Goal: Use online tool/utility: Utilize a website feature to perform a specific function

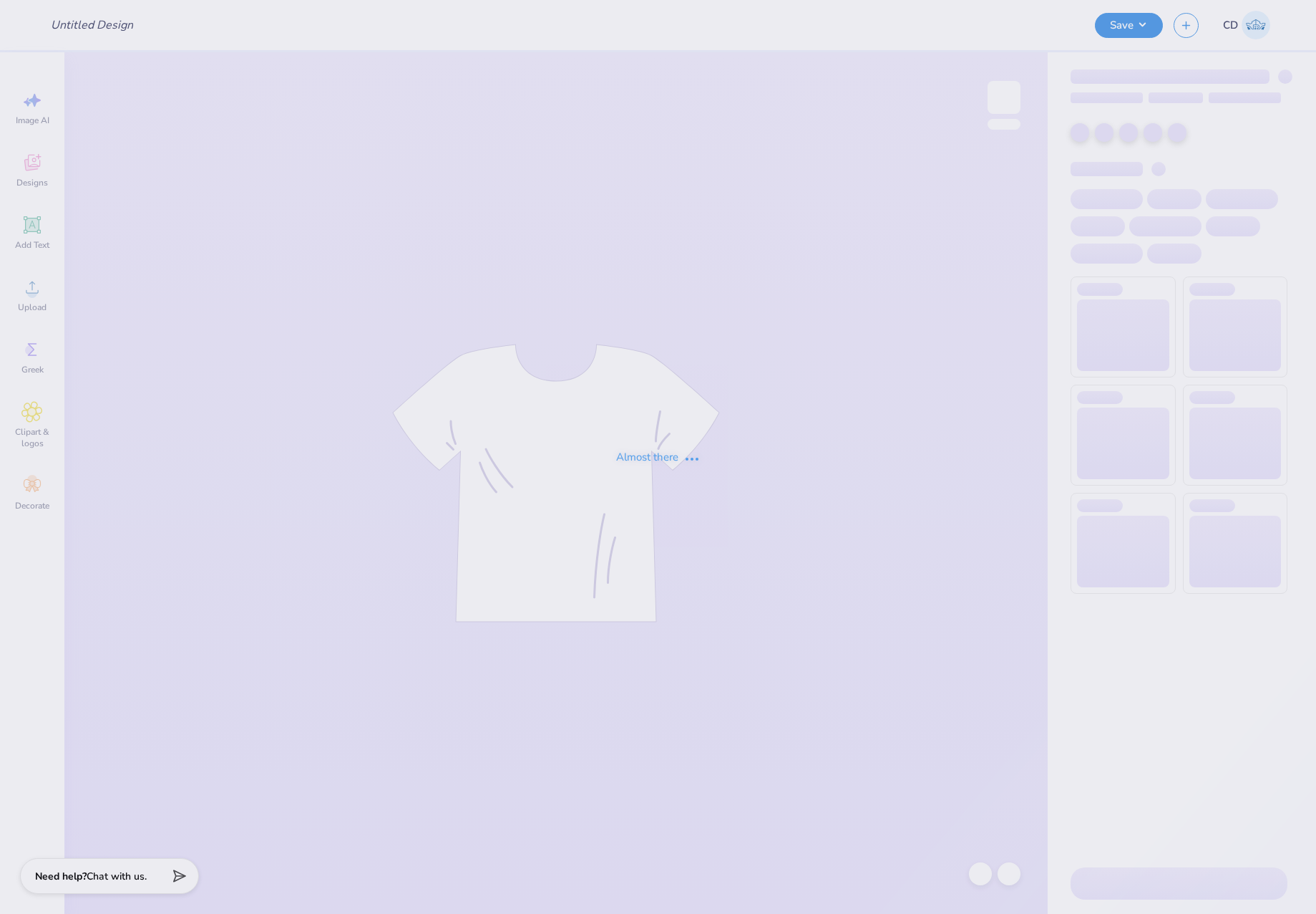
type input "SAE Parents weekend 1"
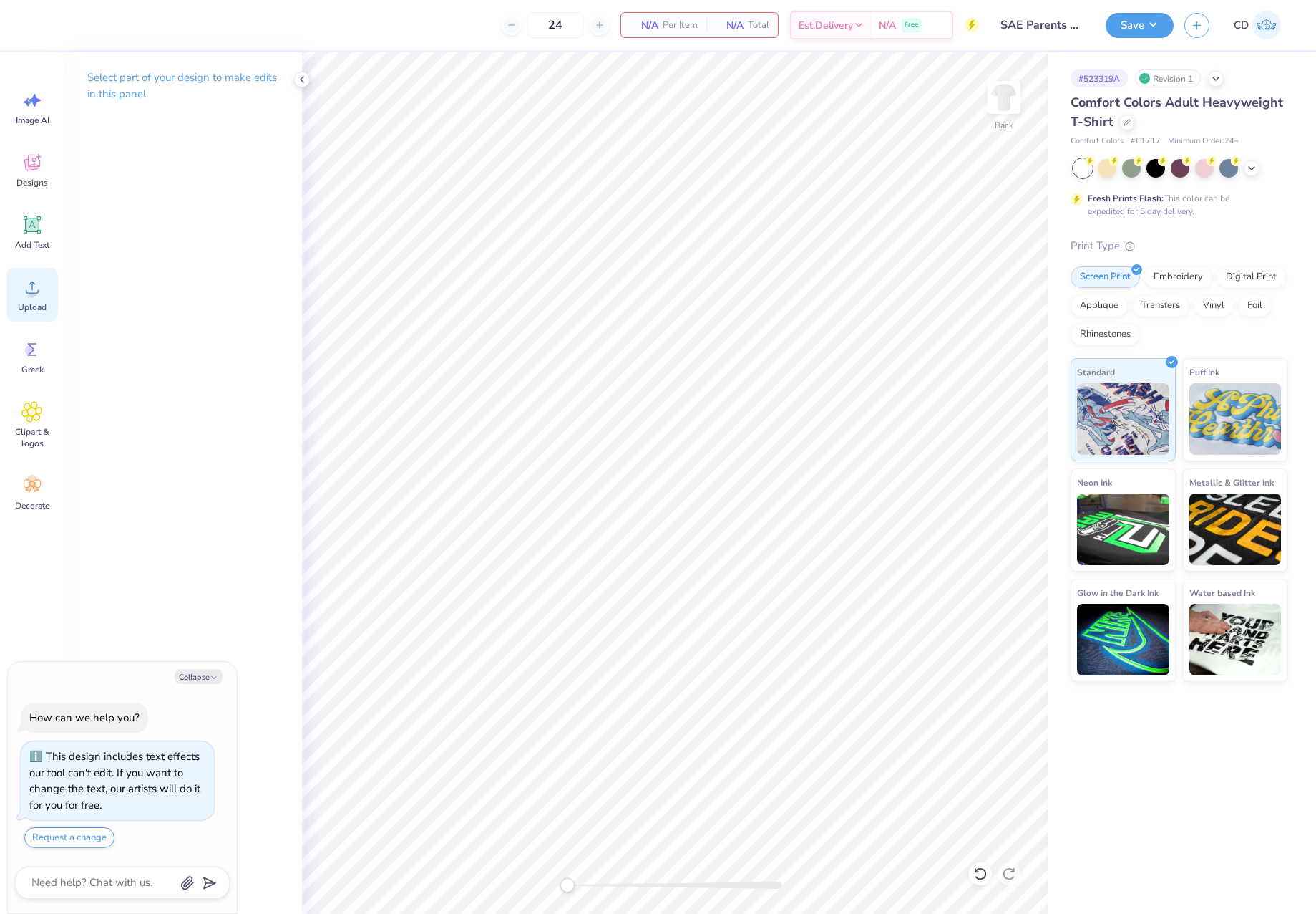
click at [37, 297] on icon at bounding box center [32, 287] width 21 height 21
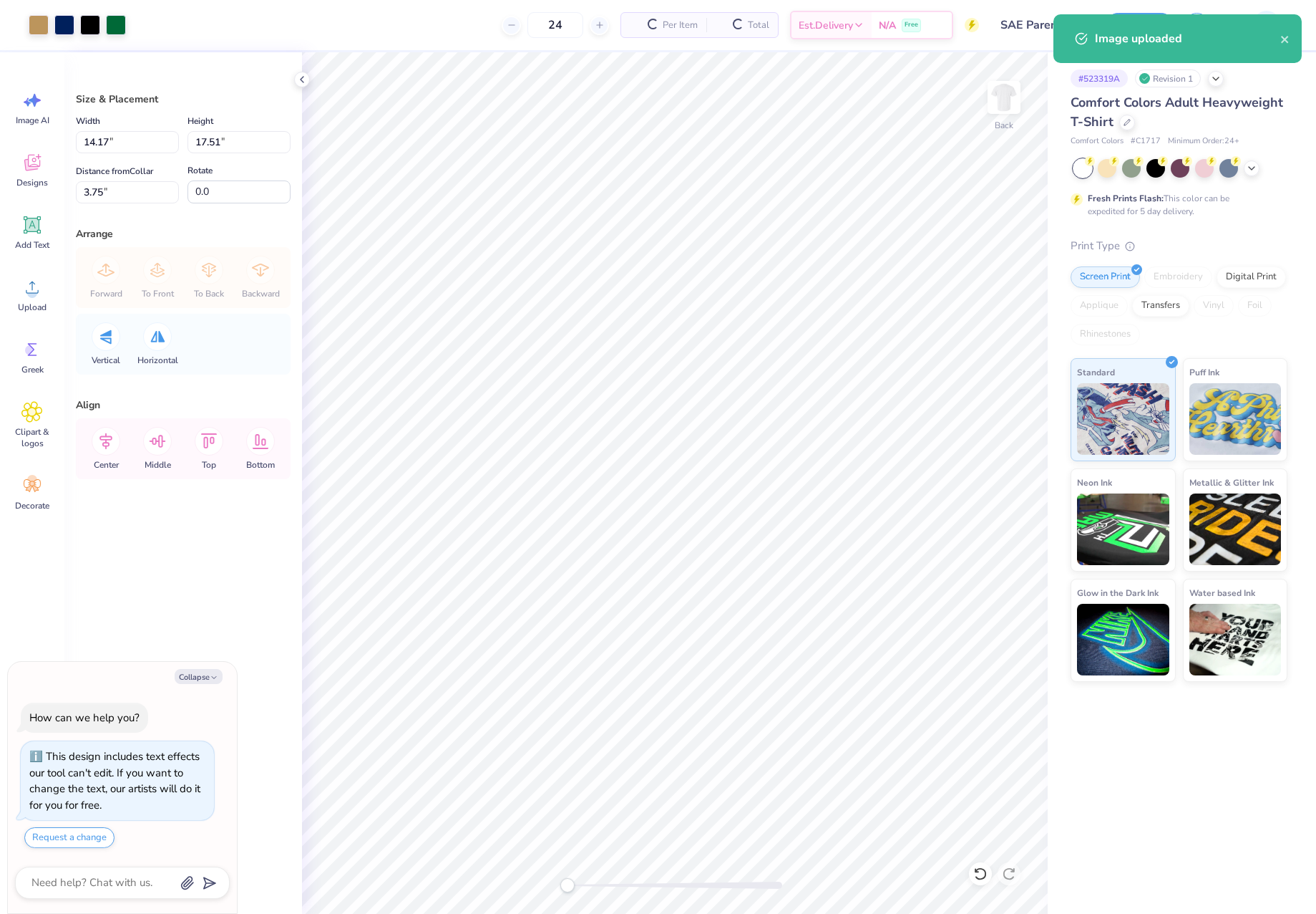
type textarea "x"
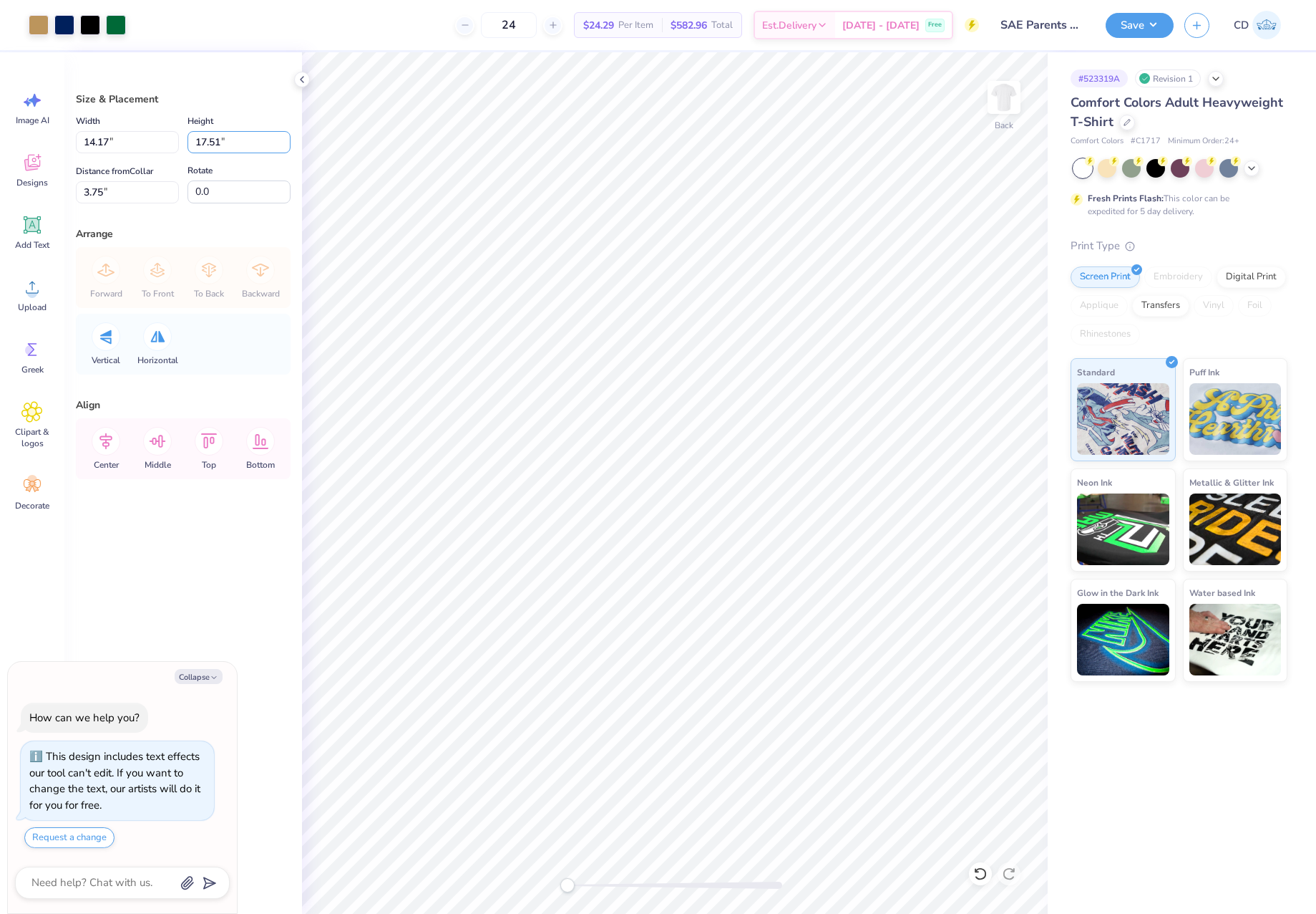
drag, startPoint x: 236, startPoint y: 141, endPoint x: 185, endPoint y: 139, distance: 51.0
click at [185, 139] on div "Width 14.17 14.17 " Height 17.51 17.51 "" at bounding box center [183, 133] width 215 height 41
type input "14"
click at [224, 144] on input "14" at bounding box center [240, 142] width 103 height 22
type textarea "x"
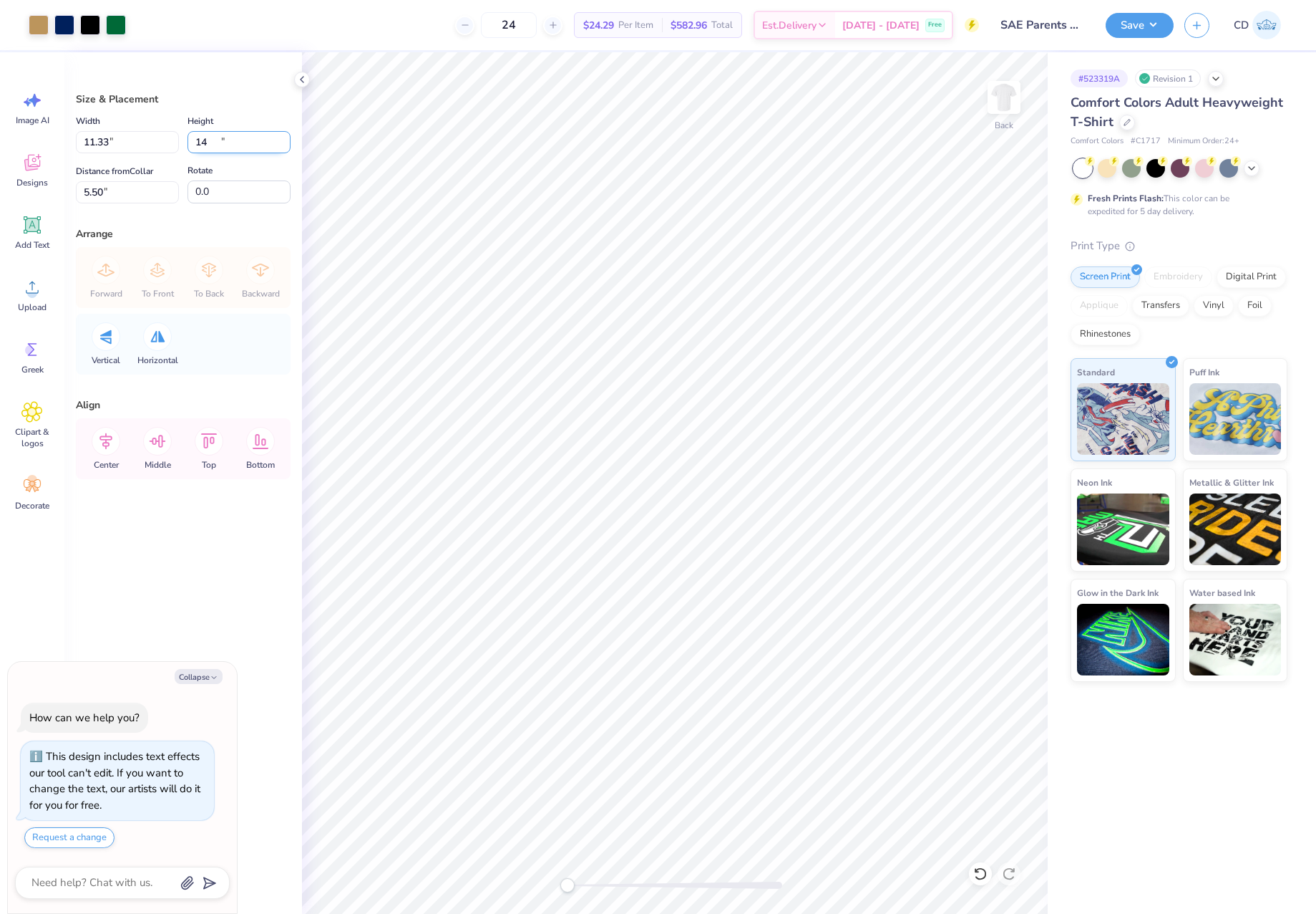
type input "11.33"
type input "14.00"
drag, startPoint x: 96, startPoint y: 188, endPoint x: 85, endPoint y: 188, distance: 11.0
click at [85, 188] on input "5.50" at bounding box center [127, 192] width 103 height 22
type input "3"
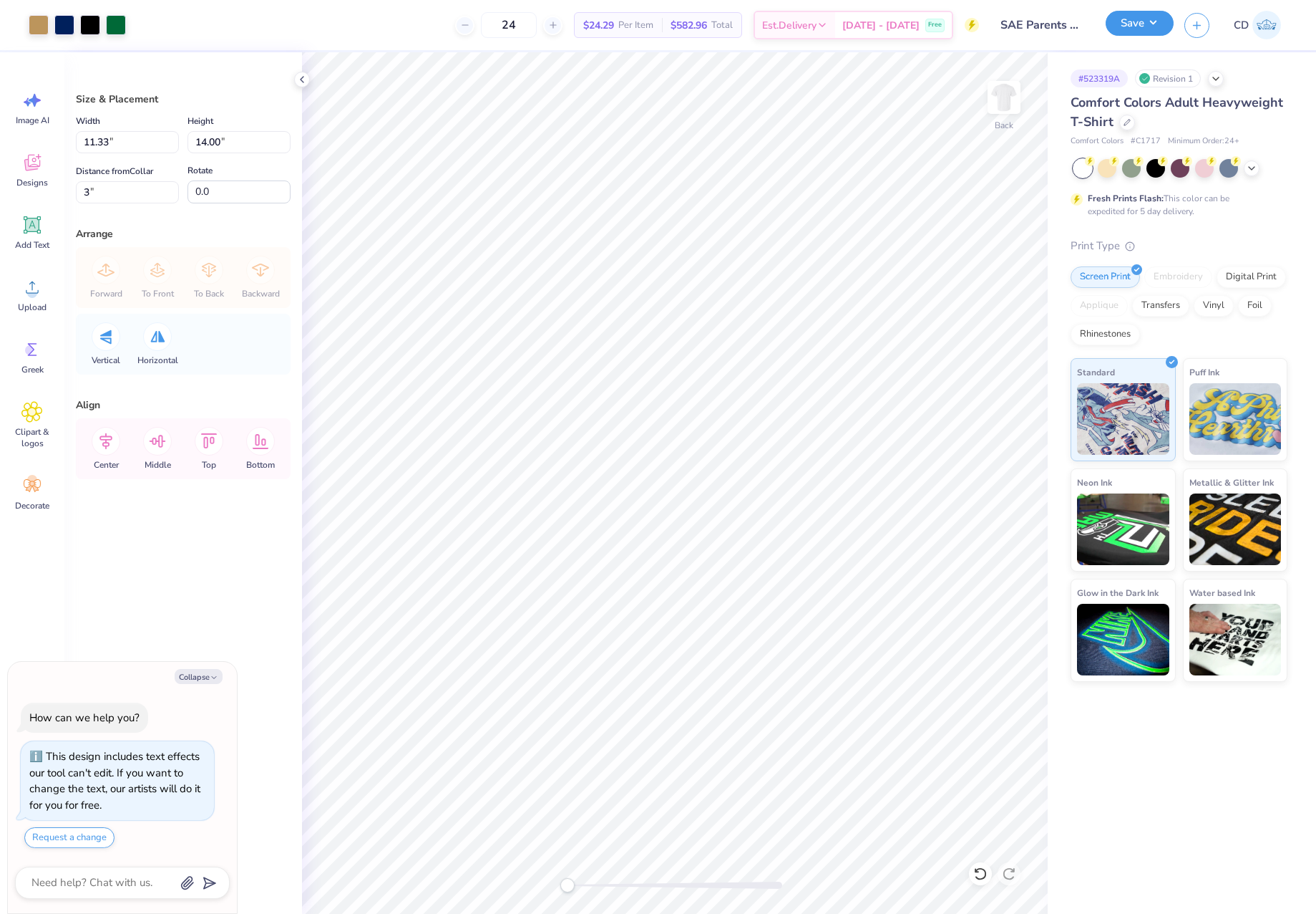
click at [1133, 24] on button "Save" at bounding box center [1140, 23] width 68 height 25
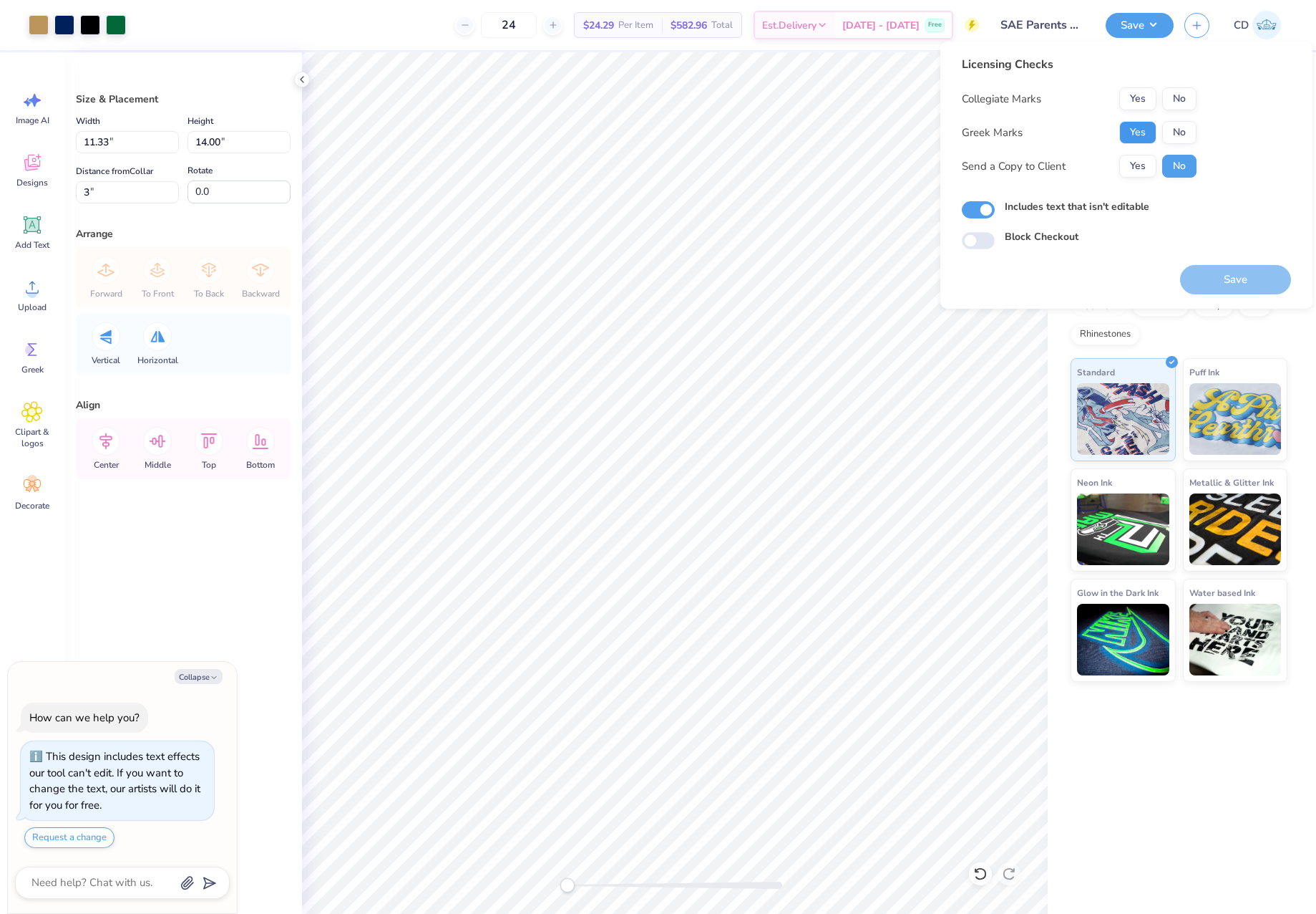
click at [1141, 130] on button "Yes" at bounding box center [1138, 133] width 37 height 23
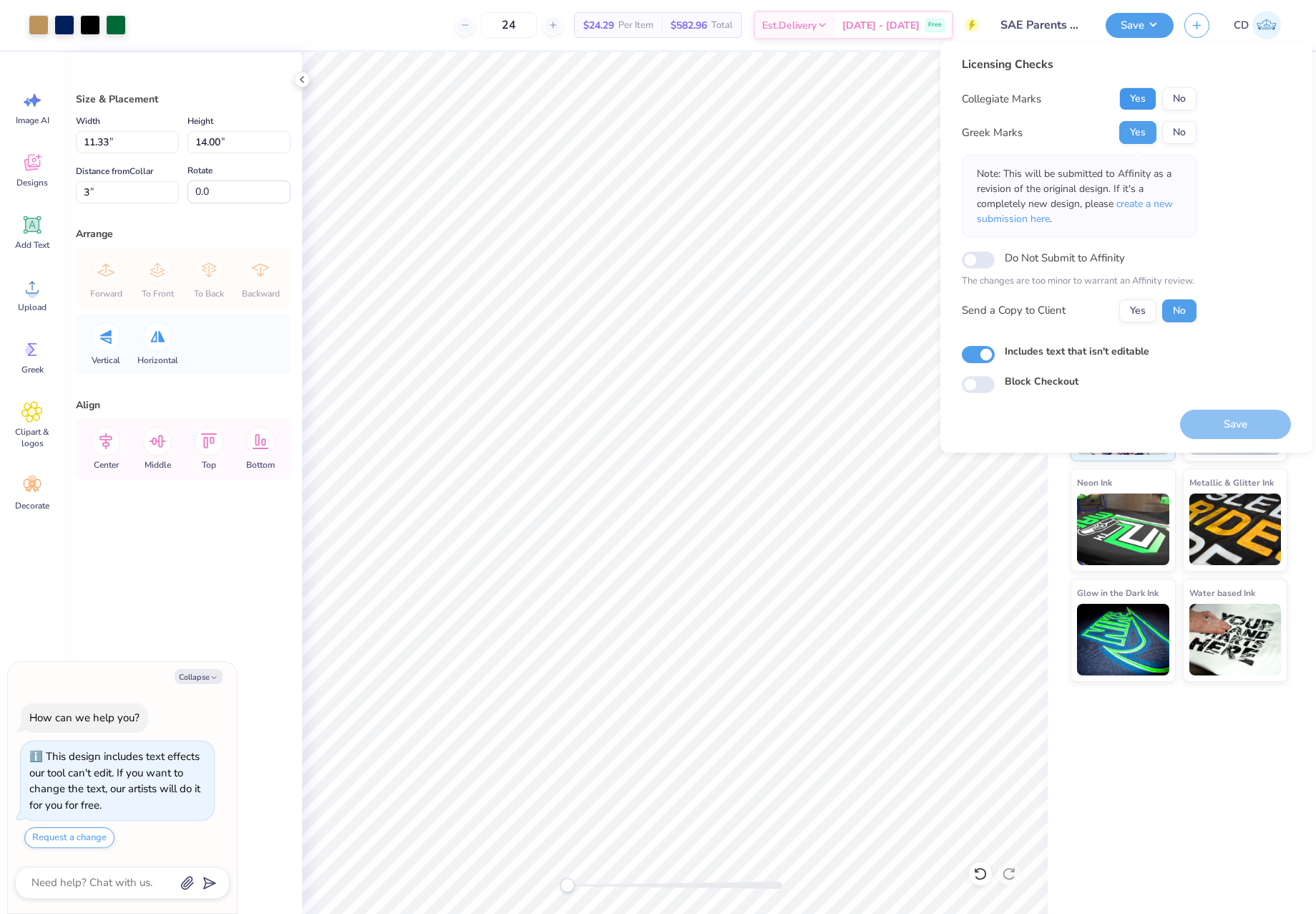
click at [1135, 100] on button "Yes" at bounding box center [1138, 99] width 37 height 23
click at [1231, 414] on button "Save" at bounding box center [1236, 424] width 111 height 29
type textarea "x"
